Goal: Transaction & Acquisition: Purchase product/service

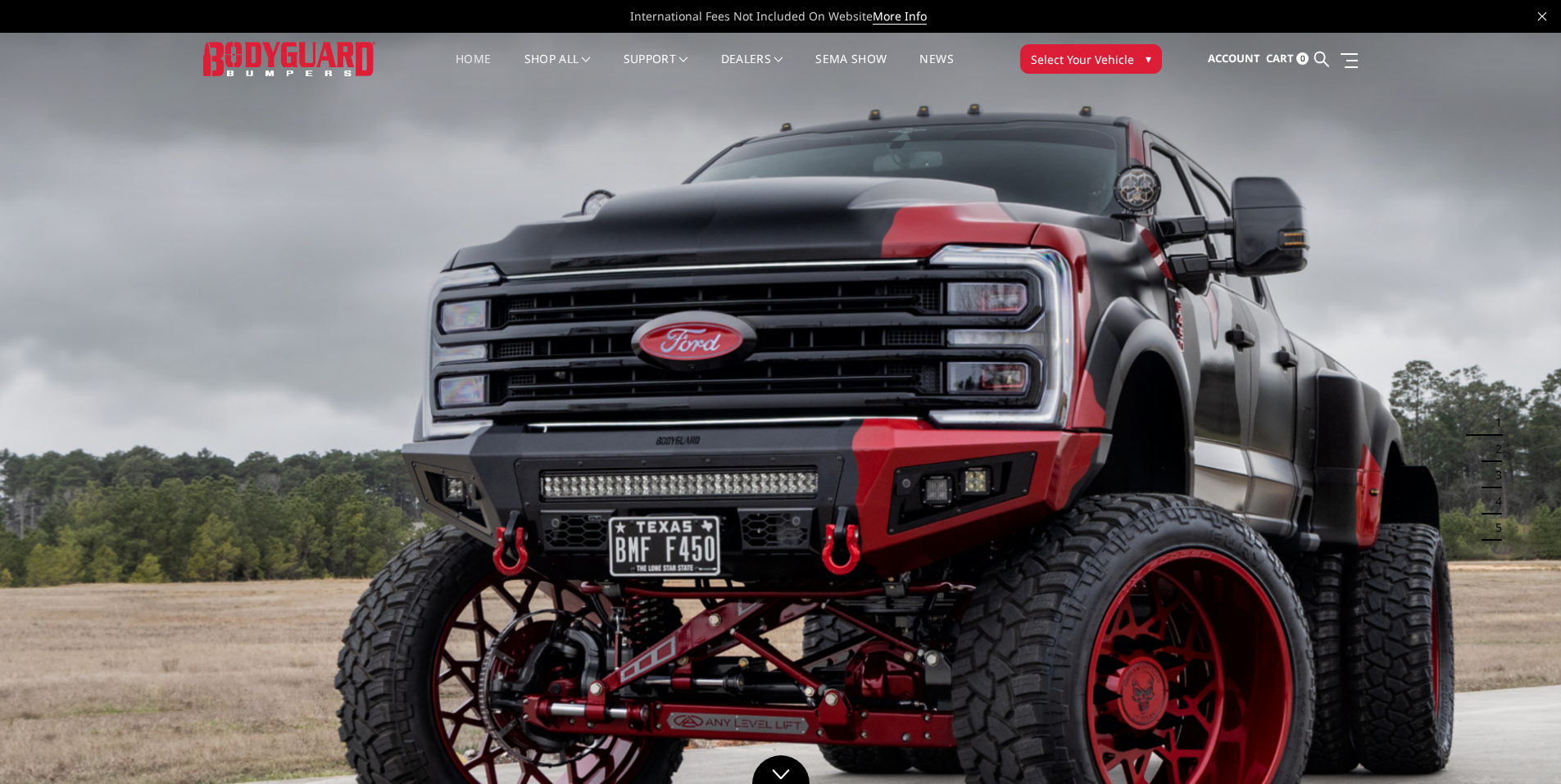
click at [1129, 61] on span "Select Your Vehicle" at bounding box center [1082, 60] width 103 height 17
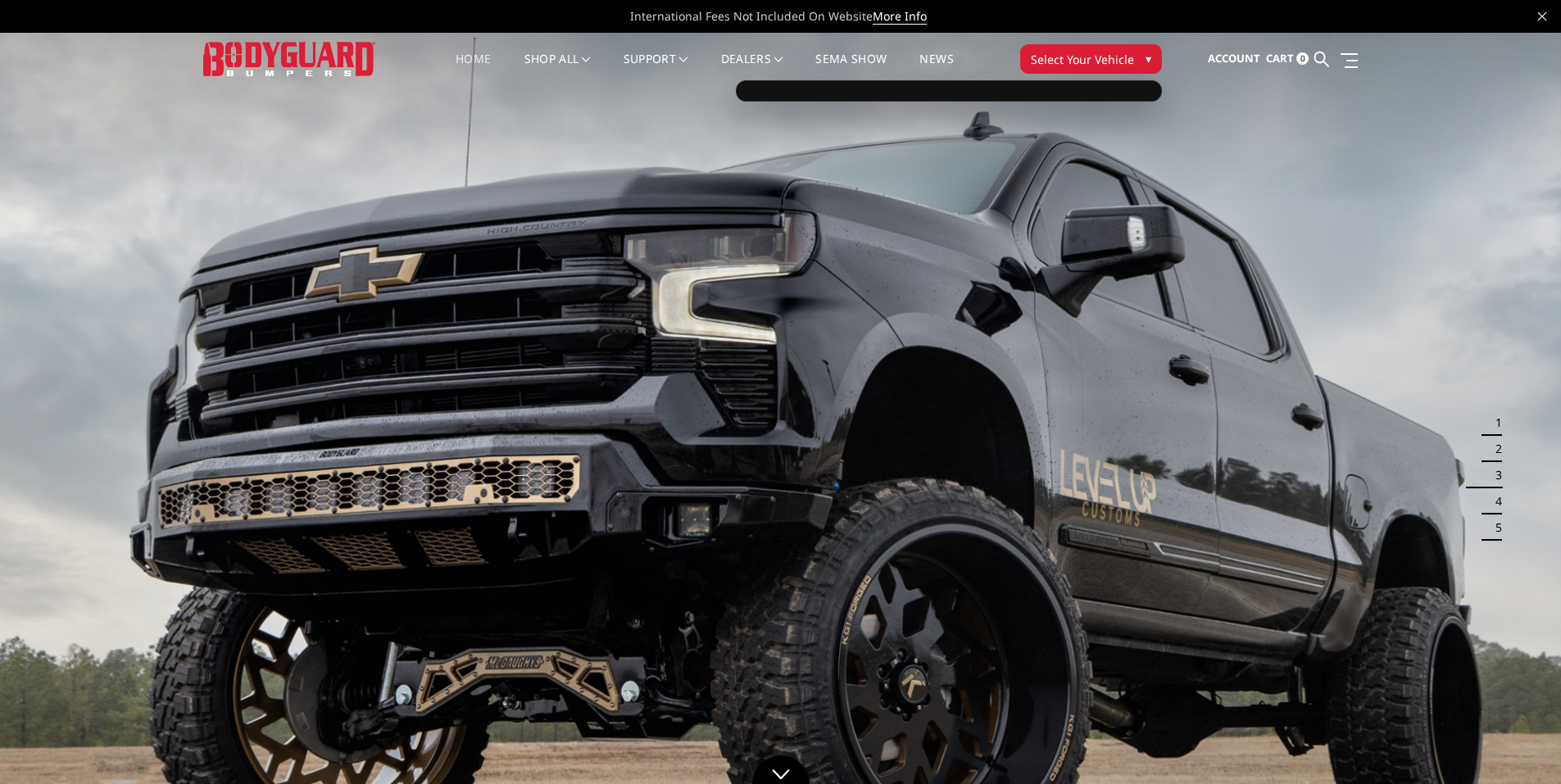
click at [1150, 58] on span "▾" at bounding box center [1149, 59] width 6 height 17
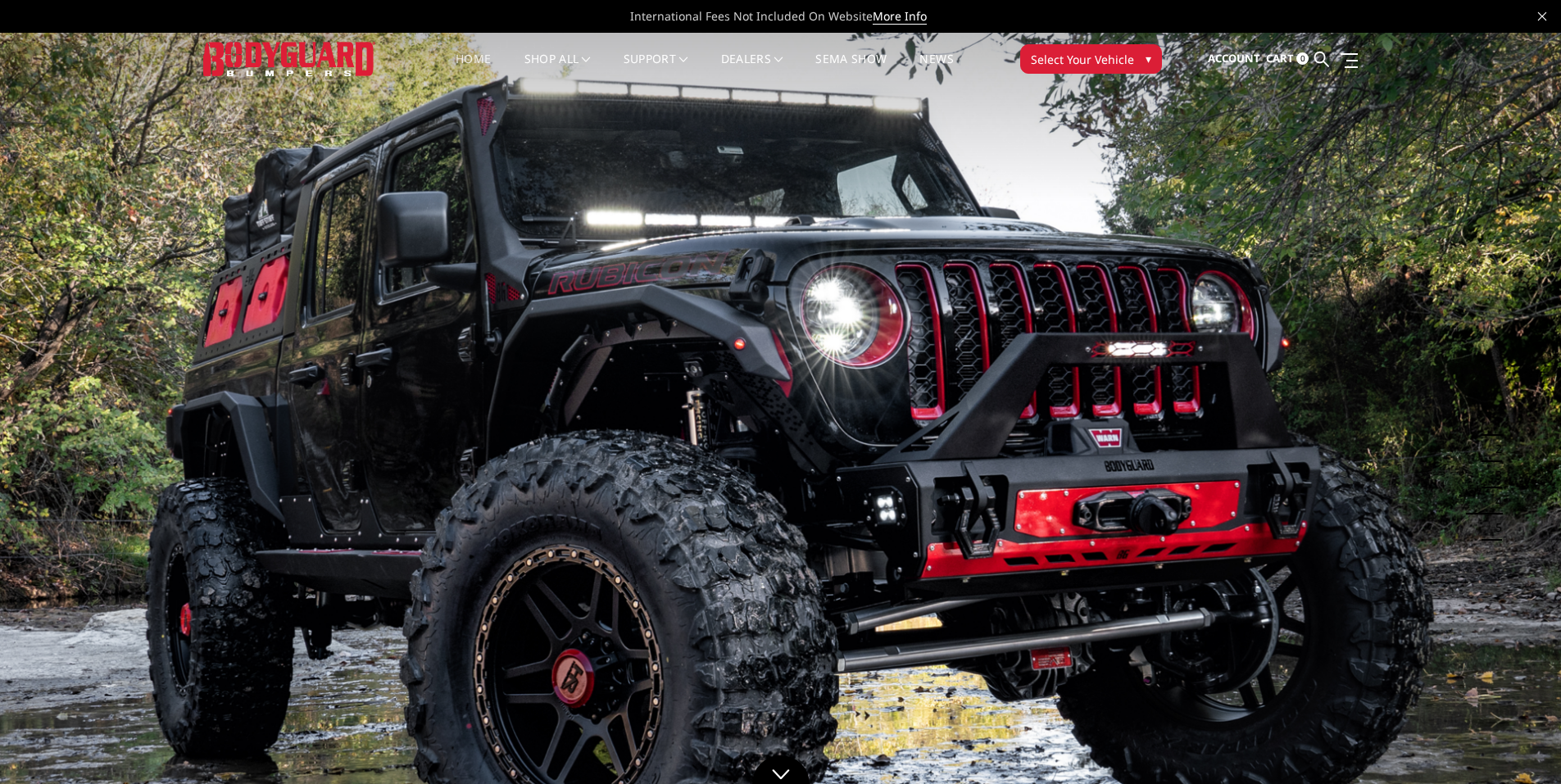
click at [1146, 59] on span "▾" at bounding box center [1149, 59] width 6 height 17
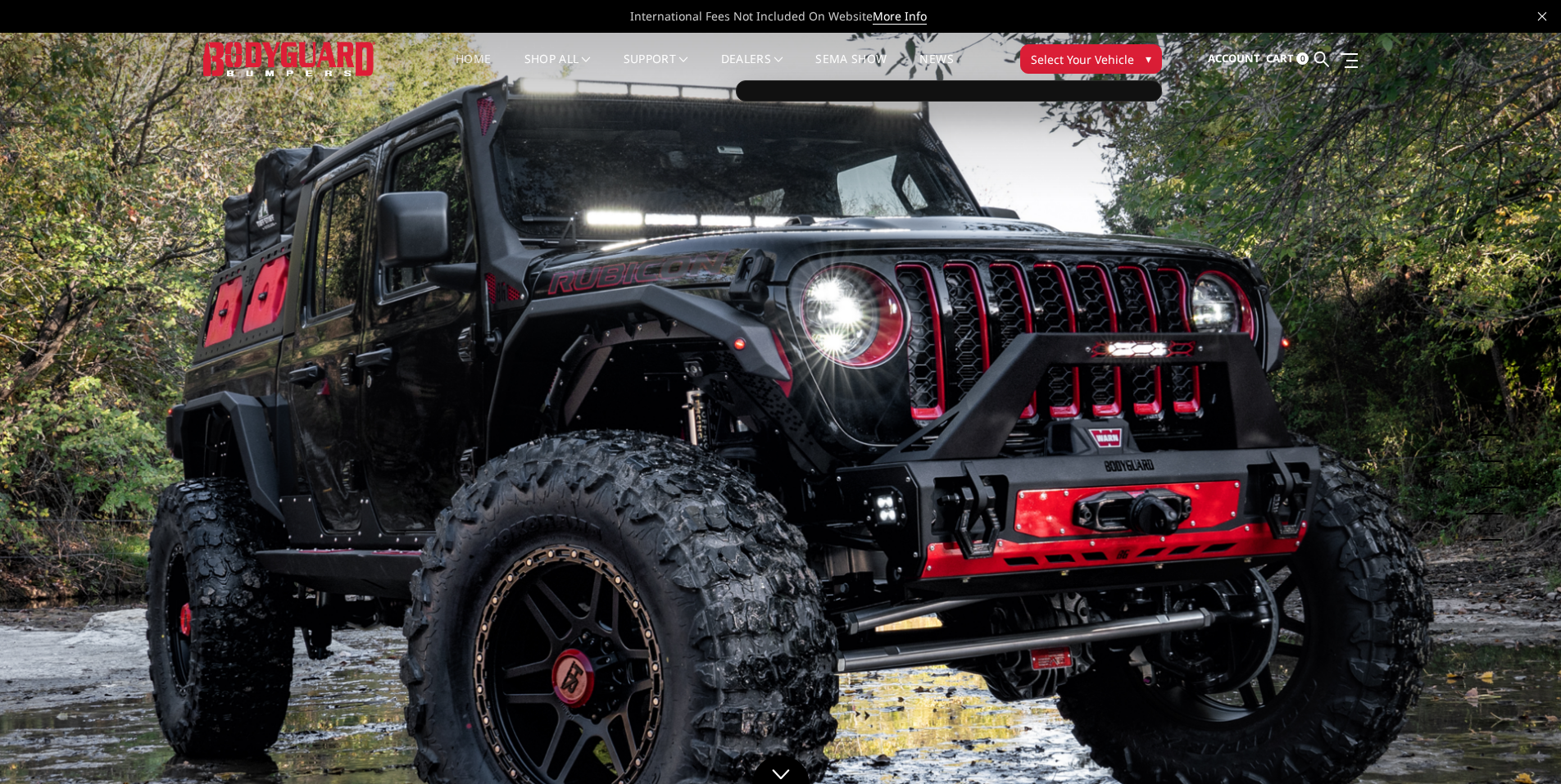
click at [773, 91] on div at bounding box center [949, 91] width 426 height 21
drag, startPoint x: 864, startPoint y: 92, endPoint x: 943, endPoint y: 91, distance: 79.0
click at [872, 92] on div at bounding box center [949, 91] width 426 height 21
click at [1097, 68] on button "Select Your Vehicle ▾" at bounding box center [1091, 59] width 142 height 30
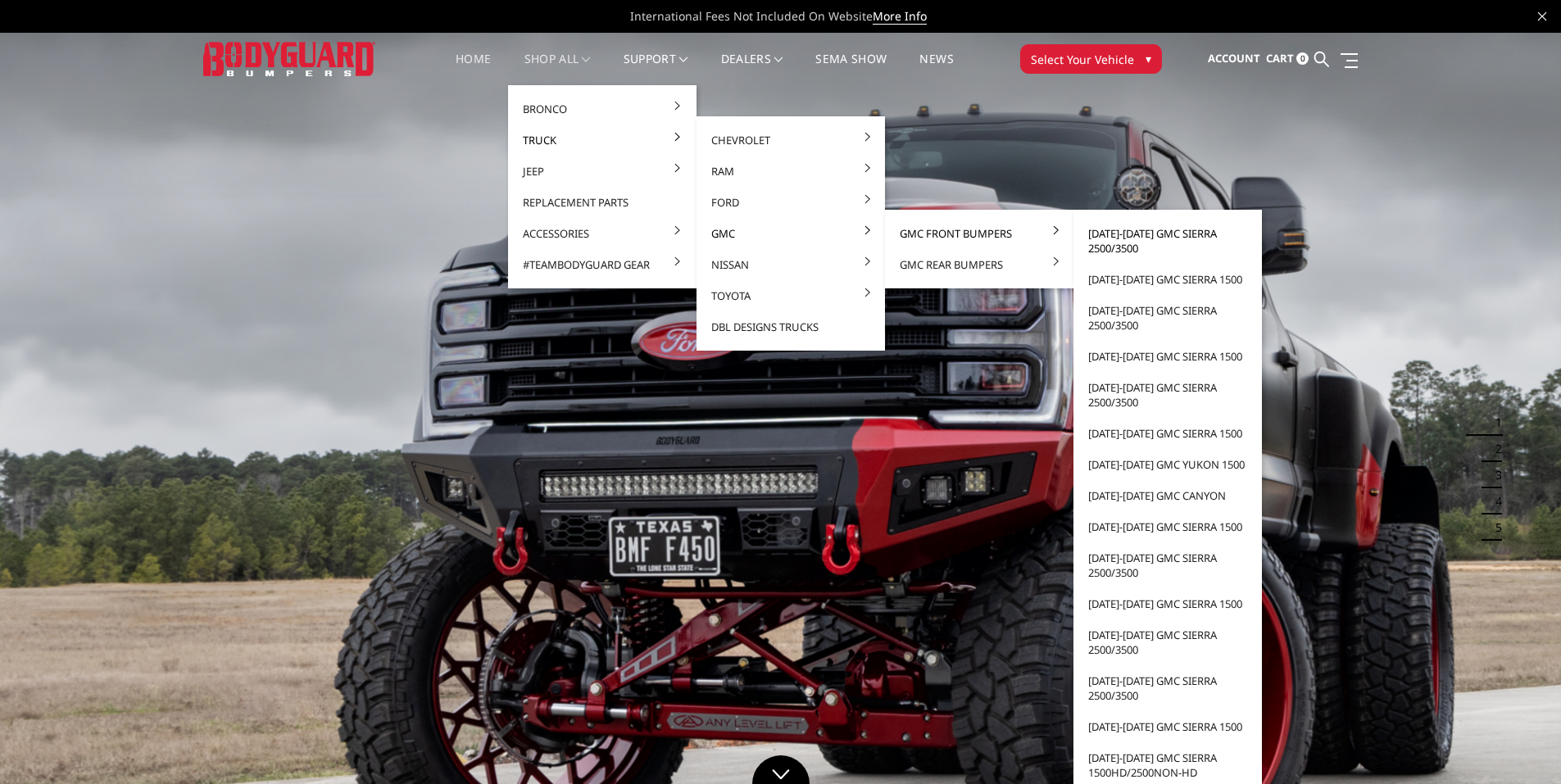
click at [1135, 235] on link "[DATE]-[DATE] GMC Sierra 2500/3500" at bounding box center [1168, 241] width 175 height 46
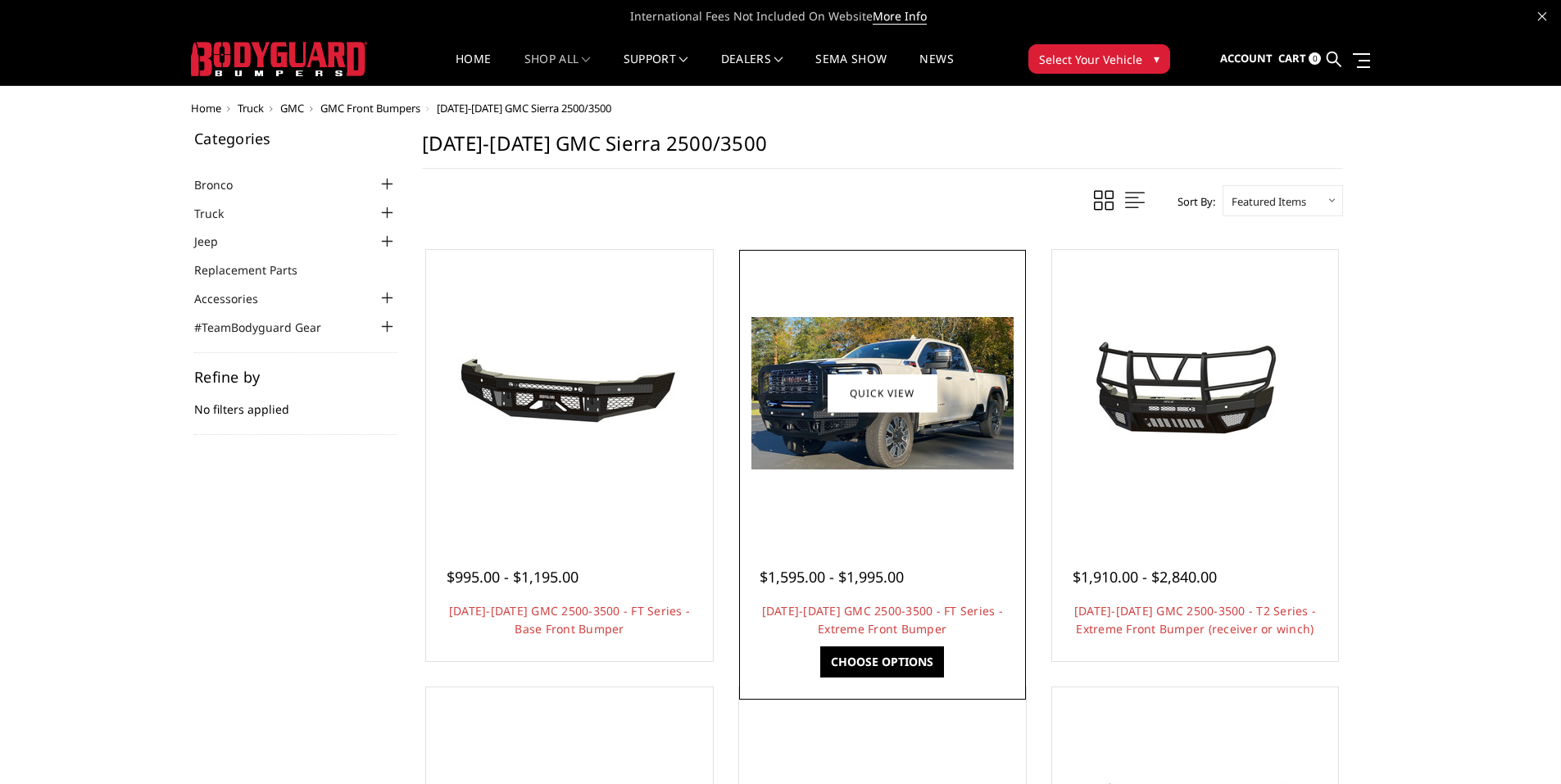
click at [945, 420] on img at bounding box center [883, 393] width 262 height 152
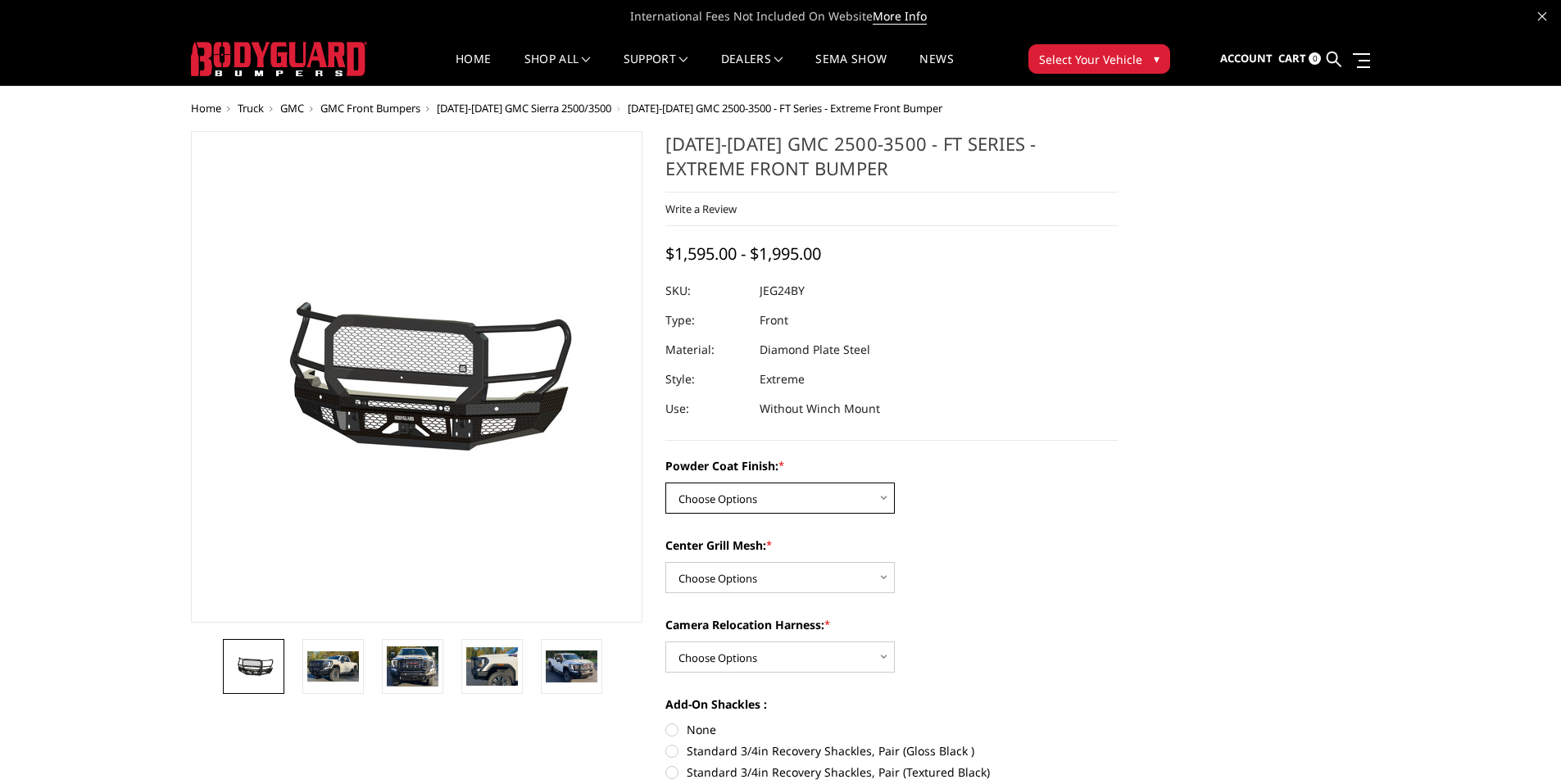
click at [886, 504] on select "Choose Options Bare Metal Gloss Black Powder Coat Textured Black Powder Coat" at bounding box center [780, 498] width 229 height 31
select select "3285"
click at [666, 483] on select "Choose Options Bare Metal Gloss Black Powder Coat Textured Black Powder Coat" at bounding box center [780, 498] width 229 height 31
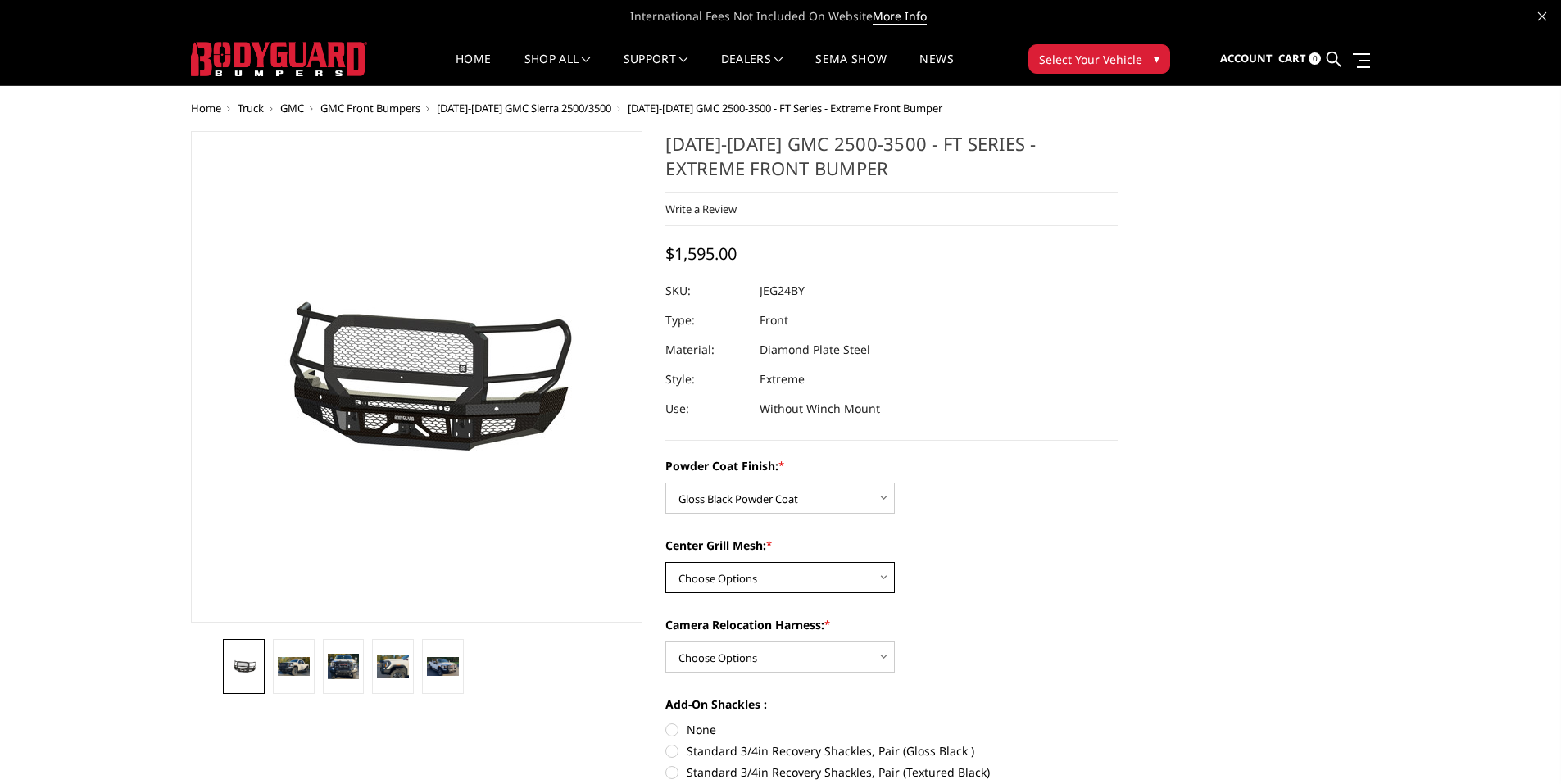
click at [862, 573] on select "Choose Options WITH Expanded Metal in Center Grill WITHOUT Expanded Metal in Ce…" at bounding box center [780, 578] width 229 height 31
select select "3288"
click at [666, 562] on select "Choose Options WITH Expanded Metal in Center Grill WITHOUT Expanded Metal in Ce…" at bounding box center [780, 578] width 229 height 31
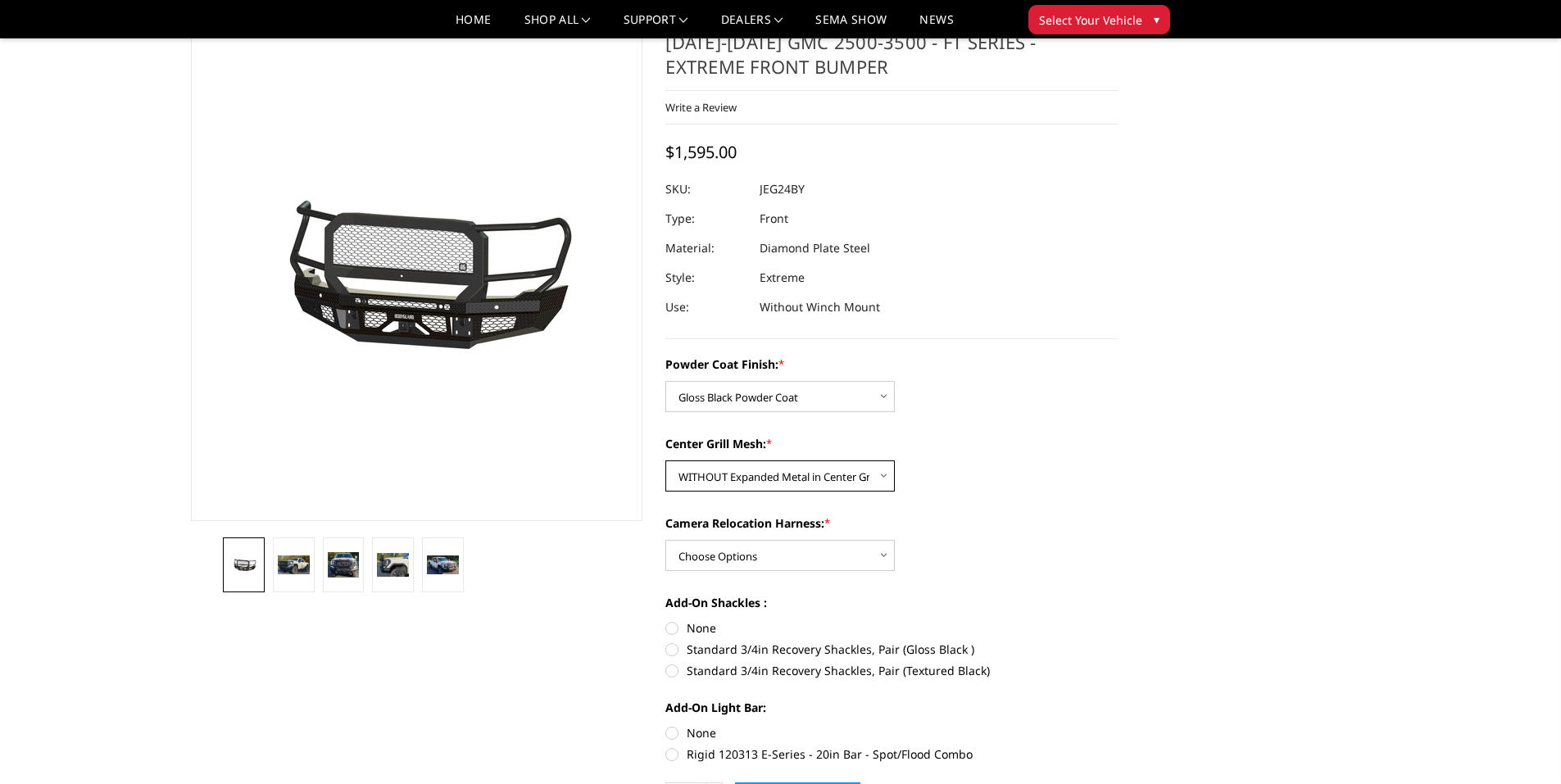
scroll to position [82, 0]
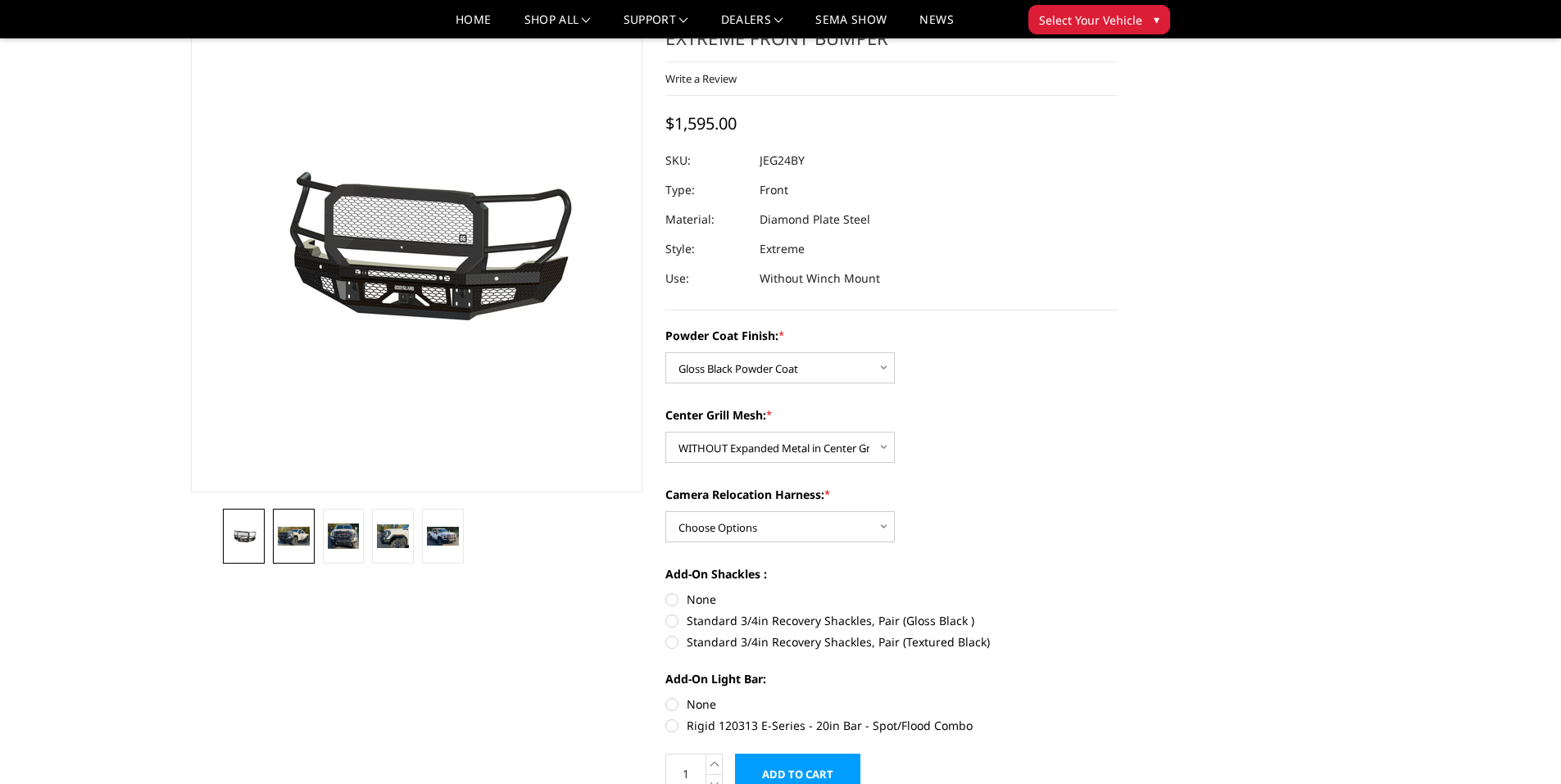
click at [295, 546] on link at bounding box center [293, 536] width 41 height 55
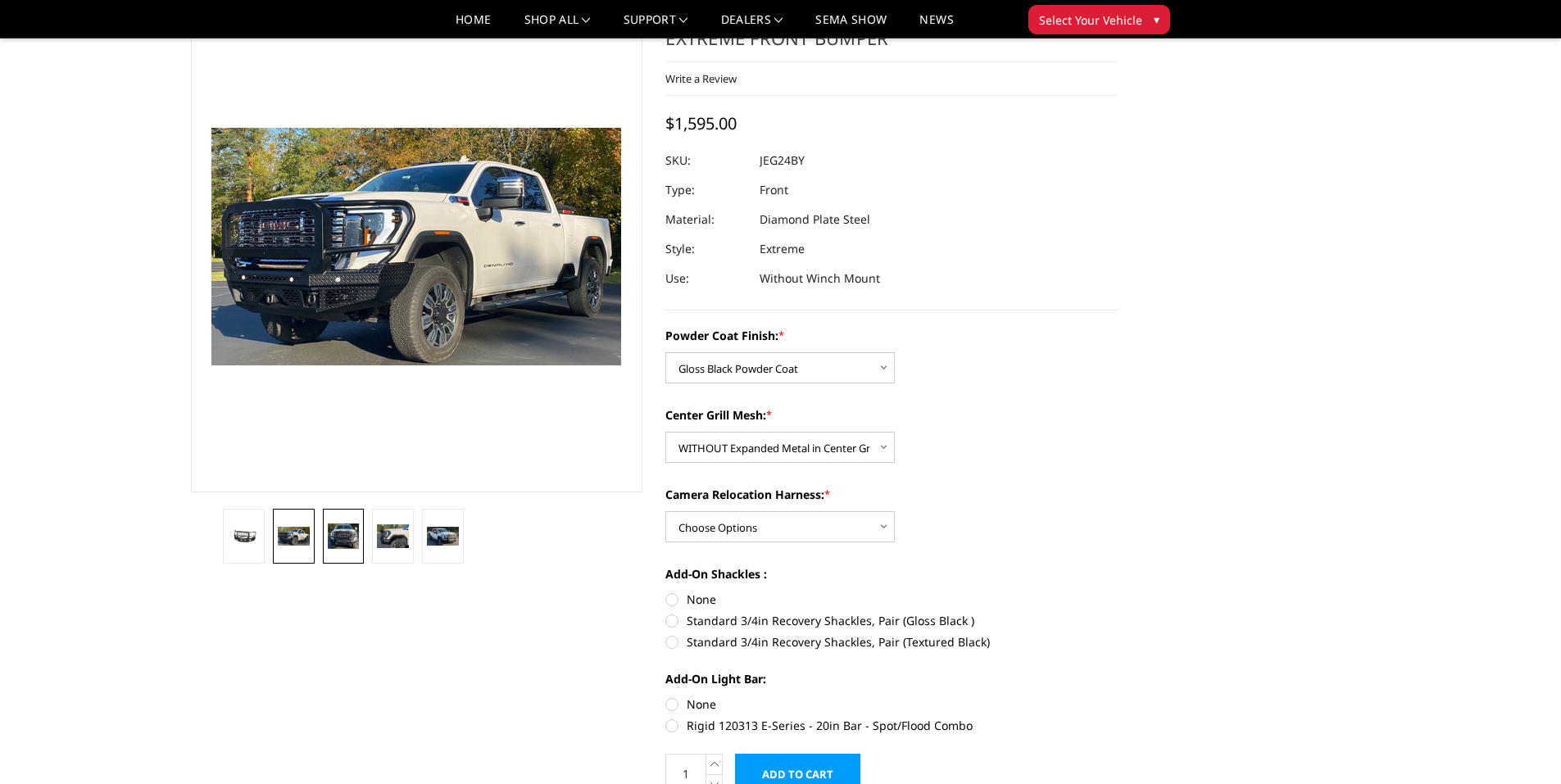
click at [346, 553] on link at bounding box center [343, 536] width 41 height 55
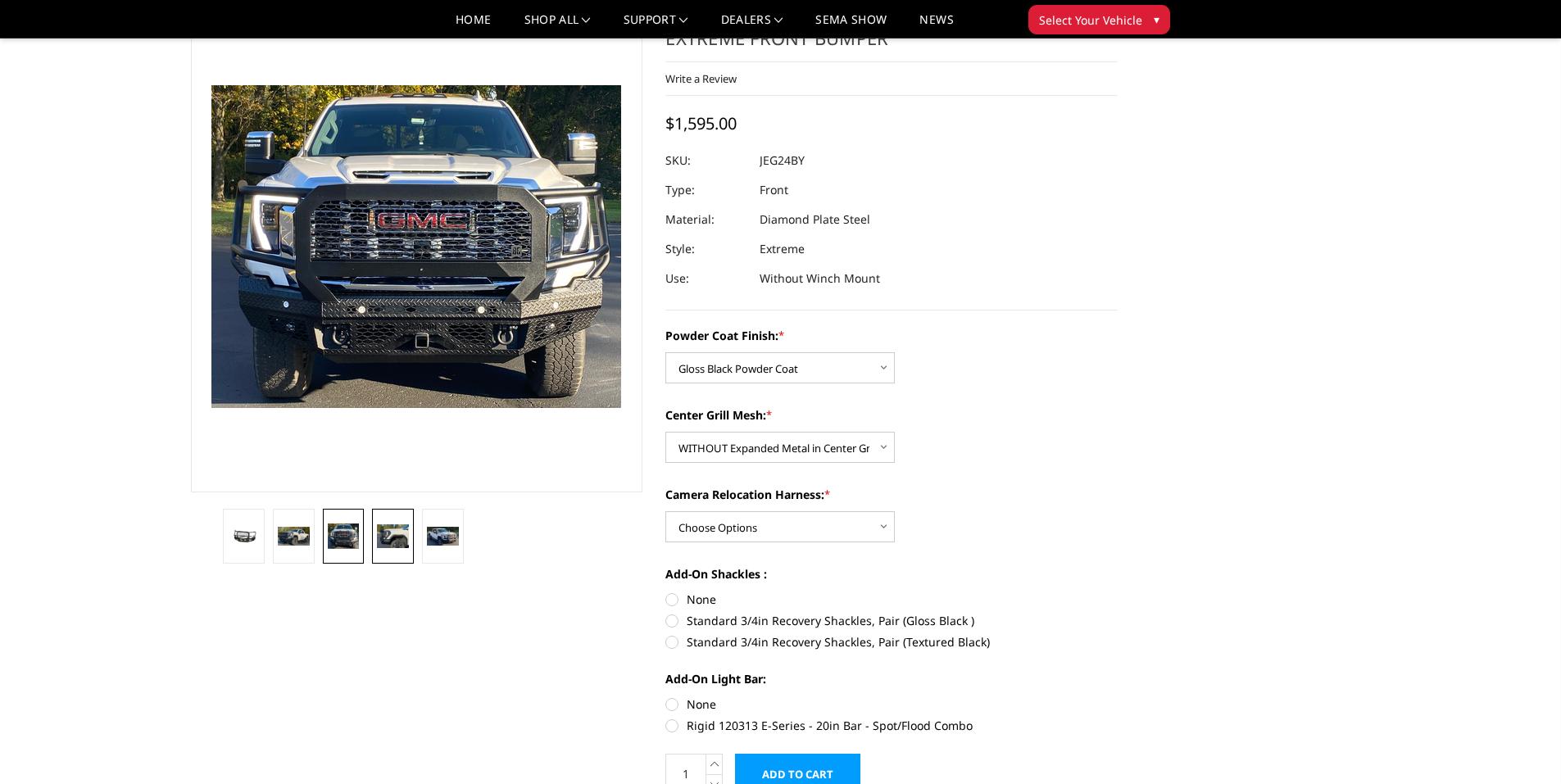
click at [386, 545] on img at bounding box center [392, 536] width 32 height 23
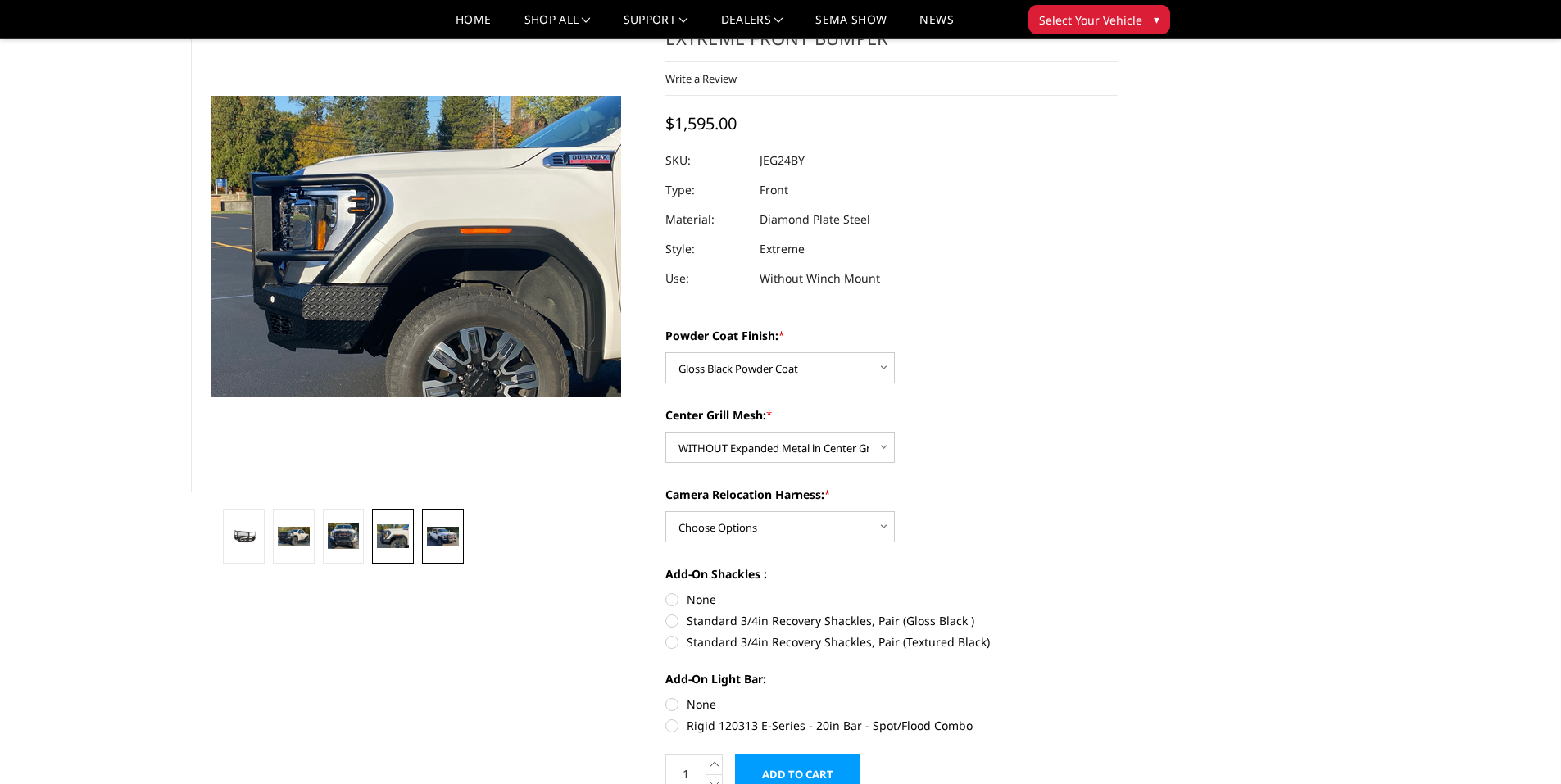
click at [440, 536] on img at bounding box center [442, 536] width 32 height 19
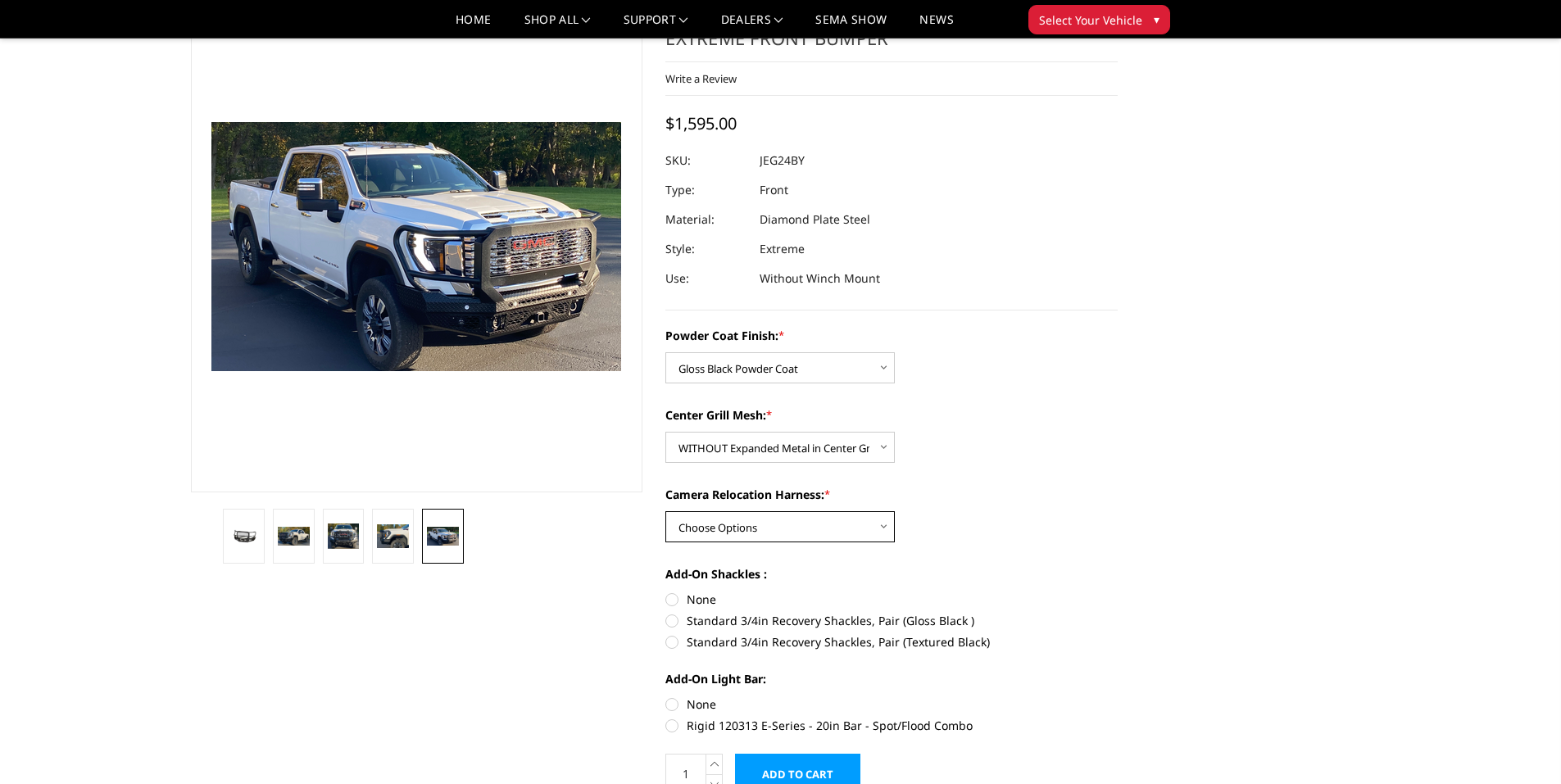
click at [873, 529] on select "Choose Options WITH Camera Relocation Harness WITHOUT Camera Relocation Harness" at bounding box center [780, 527] width 229 height 31
select select "3289"
click at [666, 511] on select "Choose Options WITH Camera Relocation Harness WITHOUT Camera Relocation Harness" at bounding box center [780, 527] width 229 height 31
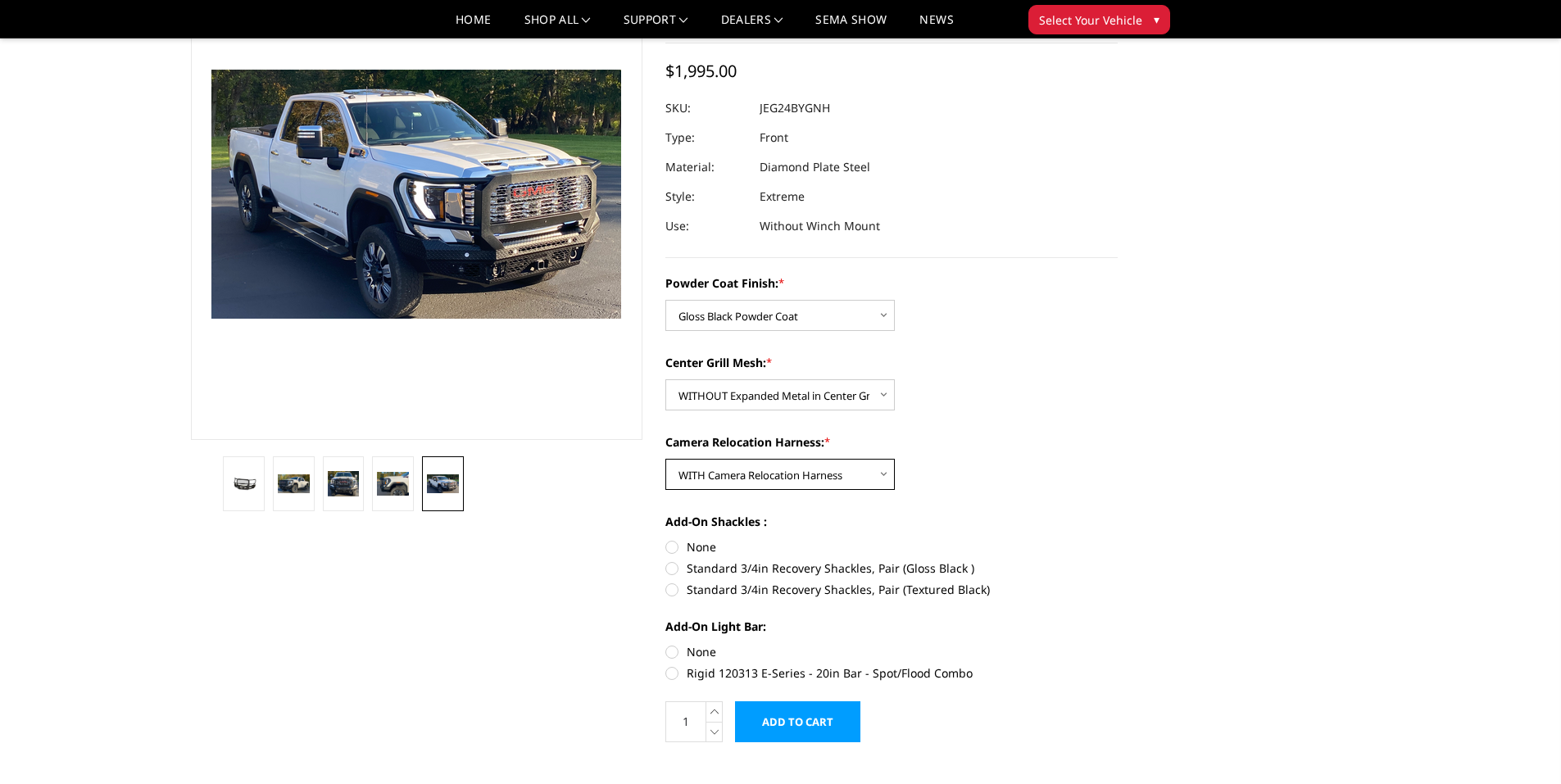
scroll to position [164, 0]
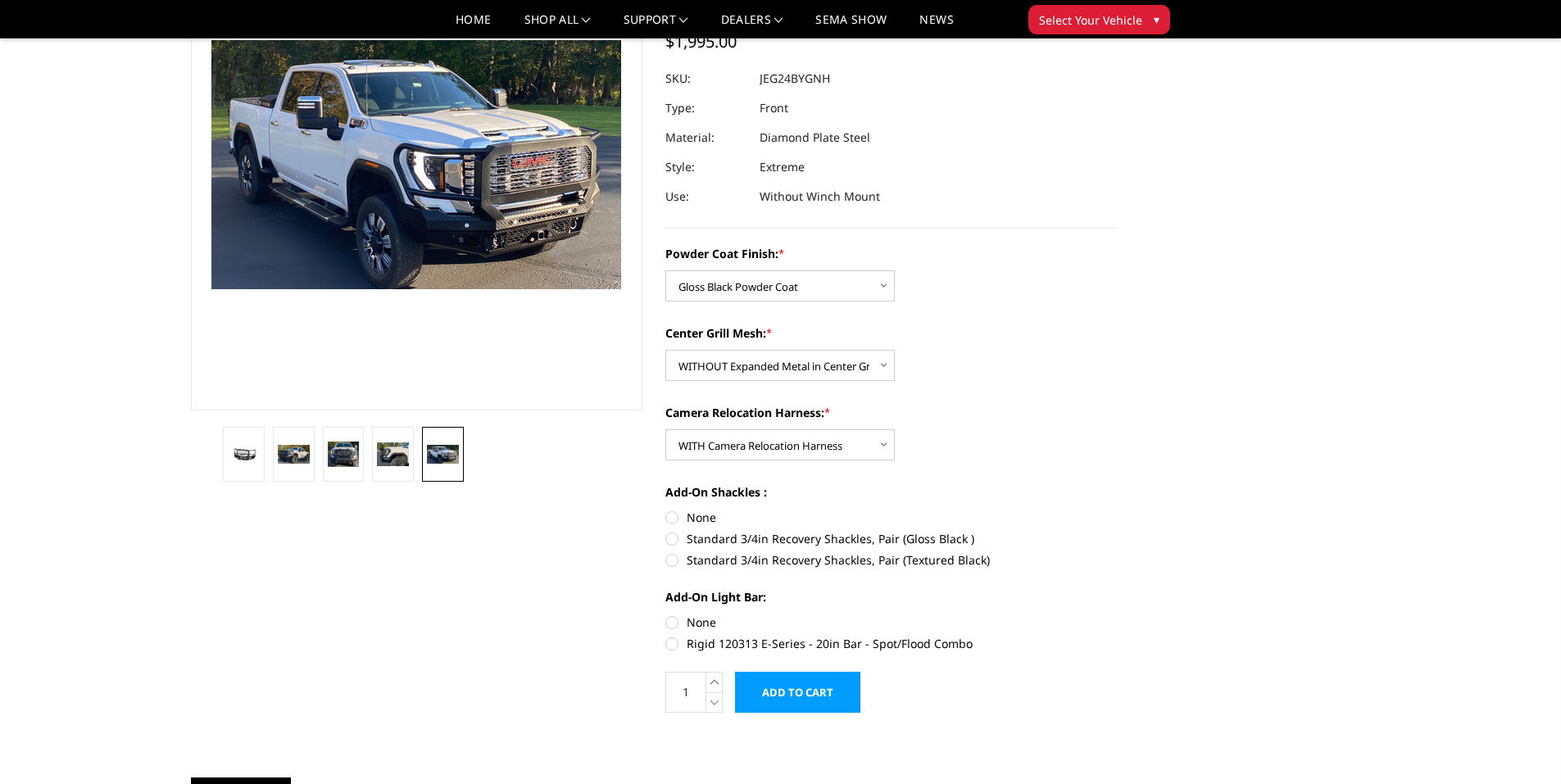
click at [673, 537] on label "Standard 3/4in Recovery Shackles, Pair (Gloss Black )" at bounding box center [892, 538] width 453 height 17
click at [1118, 510] on input "Standard 3/4in Recovery Shackles, Pair (Gloss Black )" at bounding box center [1118, 509] width 1 height 1
radio input "true"
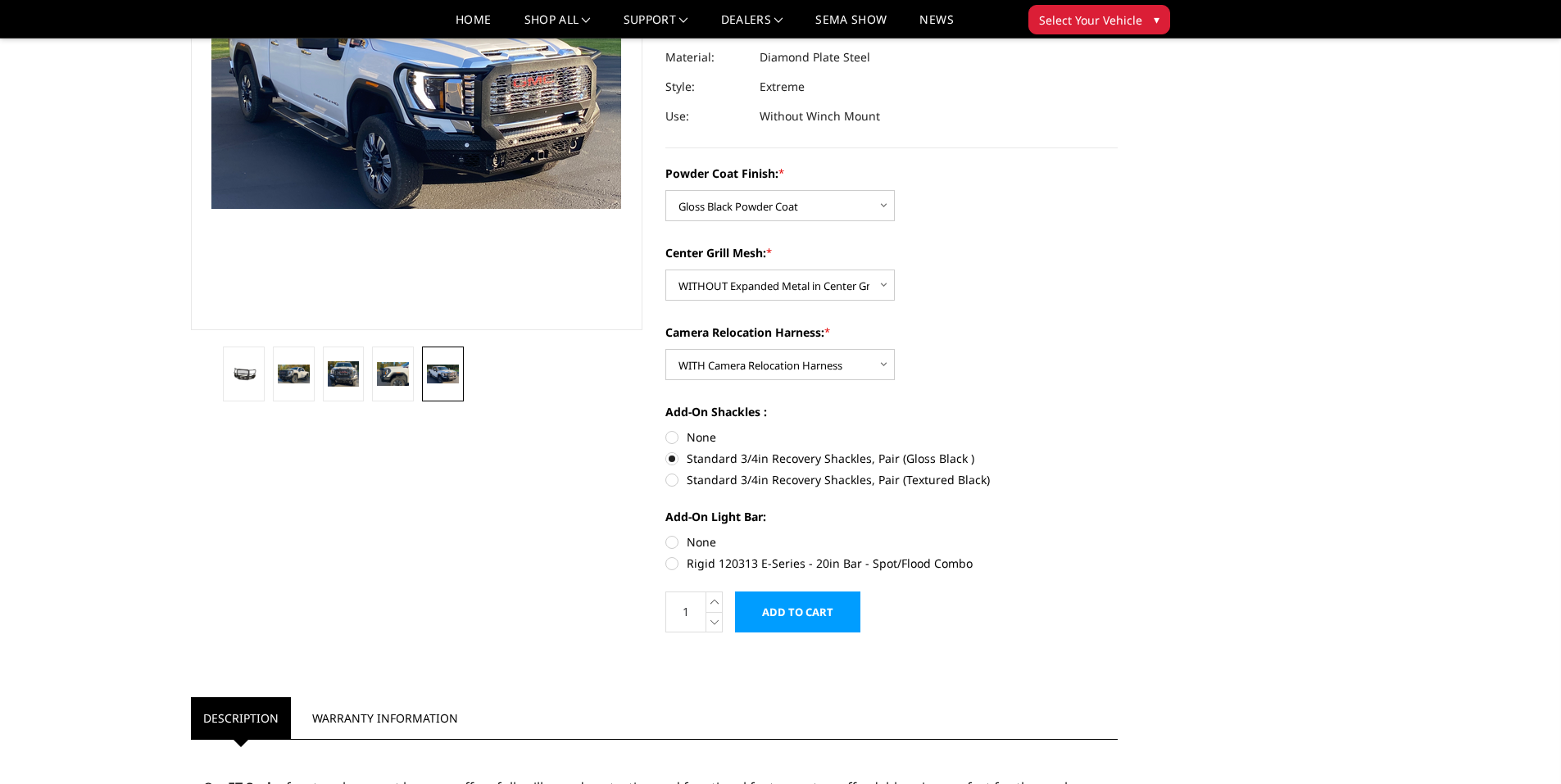
scroll to position [246, 0]
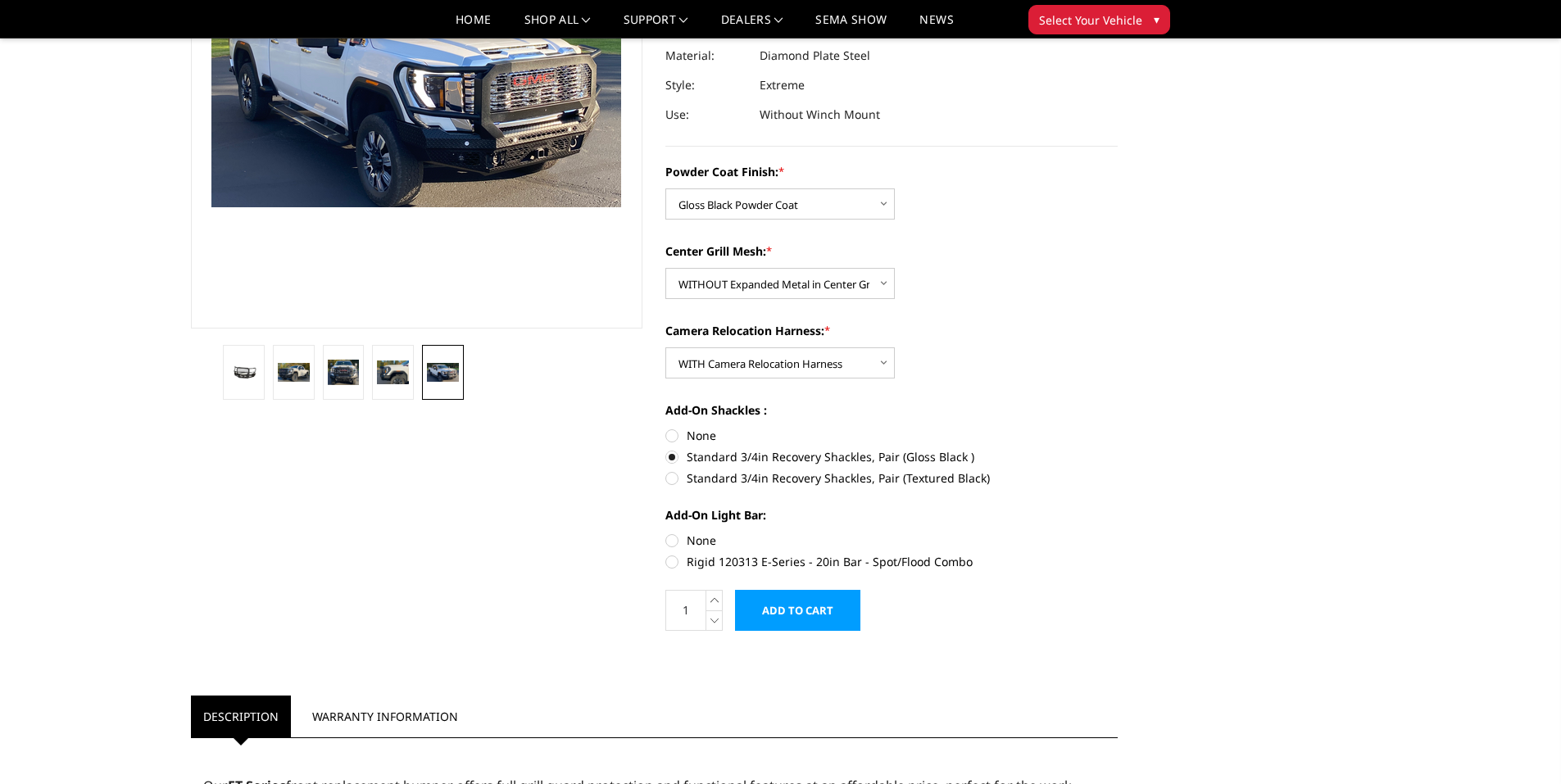
click at [675, 562] on label "Rigid 120313 E-Series - 20in Bar - Spot/Flood Combo" at bounding box center [892, 562] width 453 height 17
click at [1118, 533] on input "Rigid 120313 E-Series - 20in Bar - Spot/Flood Combo" at bounding box center [1118, 532] width 1 height 1
radio input "true"
click at [668, 565] on label "Rigid 120313 E-Series - 20in Bar - Spot/Flood Combo" at bounding box center [892, 562] width 453 height 17
click at [1118, 533] on input "Rigid 120313 E-Series - 20in Bar - Spot/Flood Combo" at bounding box center [1118, 532] width 1 height 1
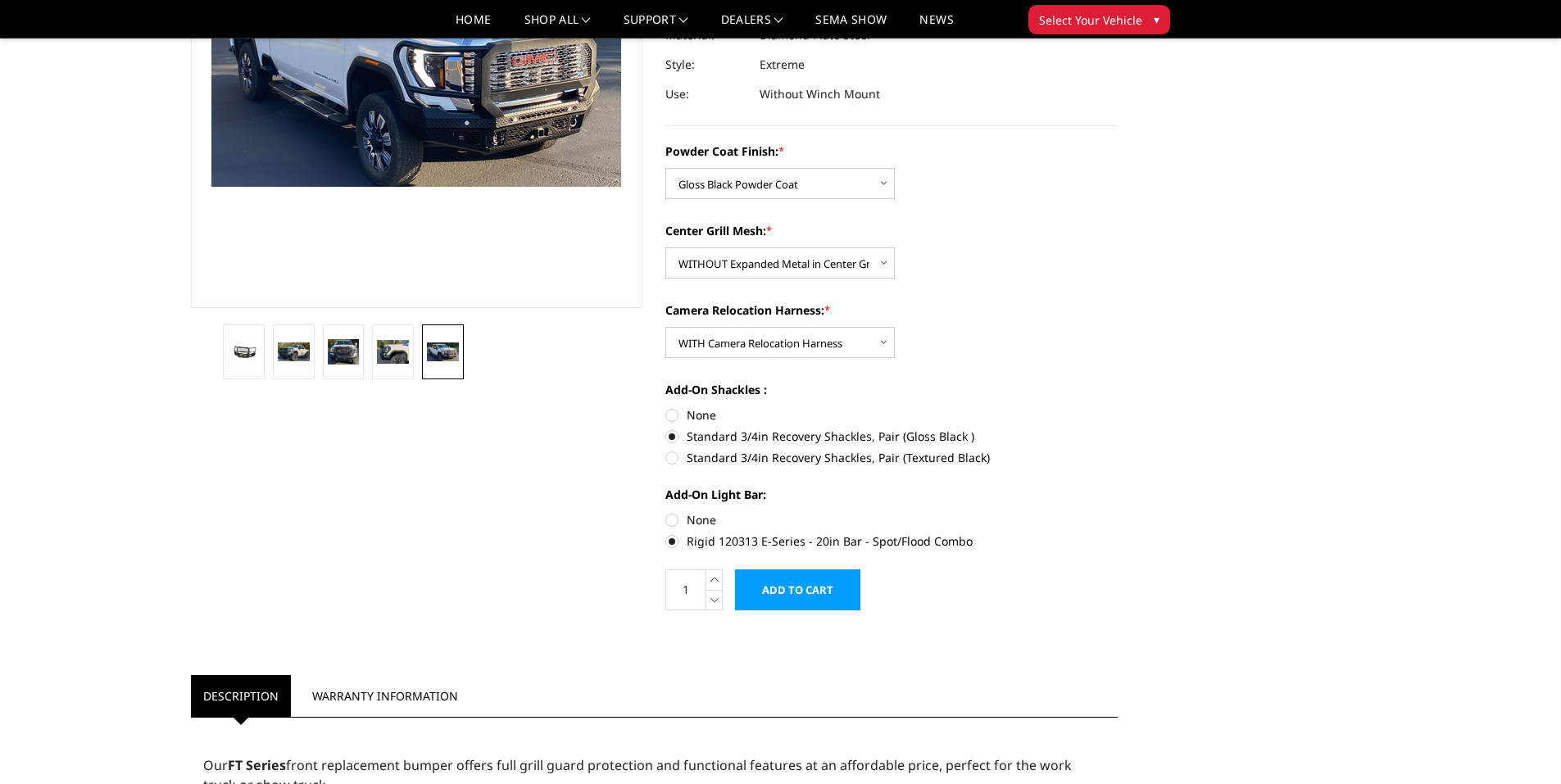
scroll to position [164, 0]
